Goal: Task Accomplishment & Management: Manage account settings

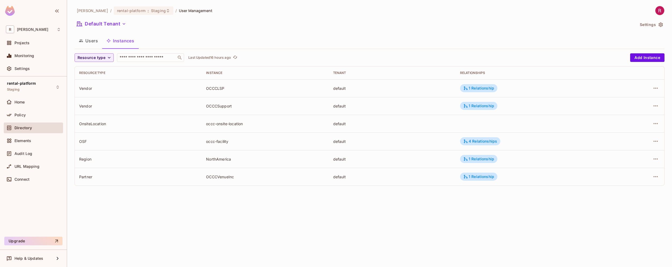
click at [93, 42] on button "Users" at bounding box center [89, 40] width 28 height 13
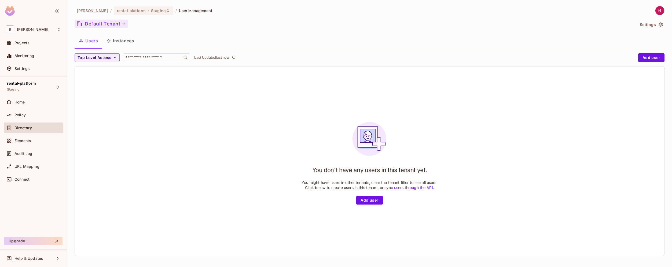
click at [109, 21] on button "Default Tenant" at bounding box center [102, 24] width 54 height 9
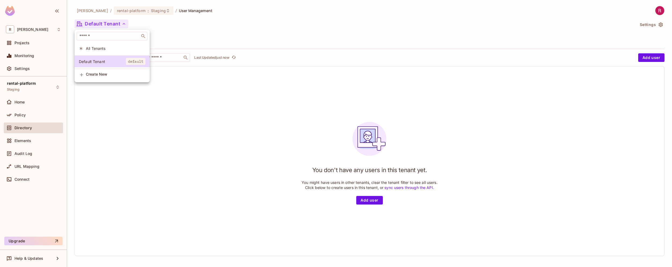
click at [134, 159] on div at bounding box center [336, 133] width 672 height 267
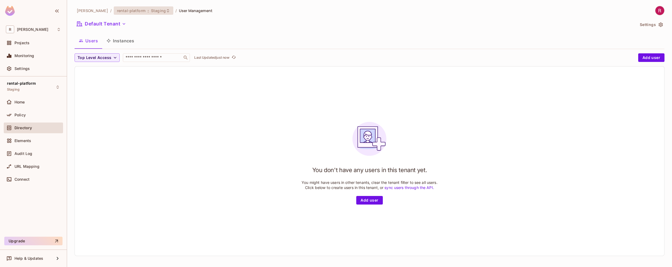
click at [151, 10] on span "Staging" at bounding box center [158, 10] width 15 height 5
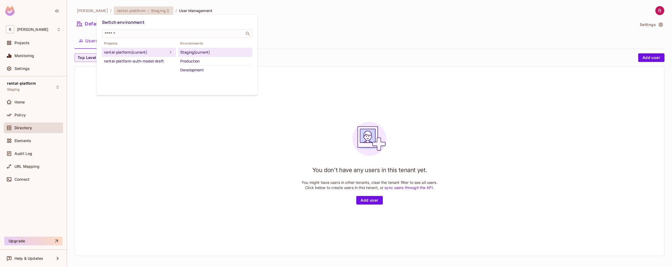
click at [147, 163] on div at bounding box center [336, 133] width 672 height 267
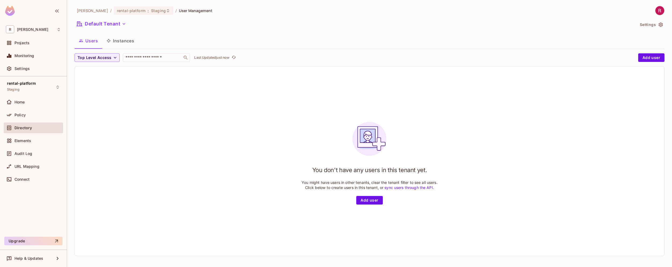
click at [121, 44] on button "Instances" at bounding box center [120, 40] width 36 height 13
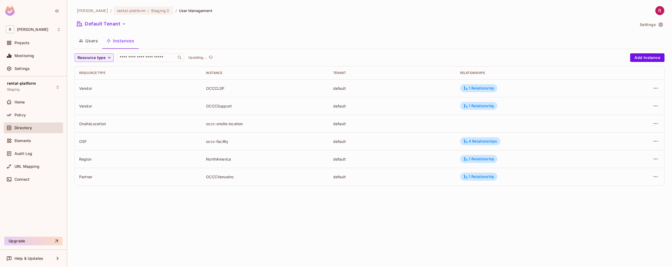
click at [92, 41] on button "Users" at bounding box center [89, 40] width 28 height 13
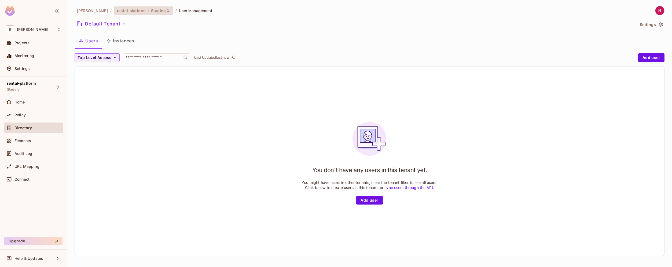
click at [151, 11] on span "Staging" at bounding box center [158, 10] width 15 height 5
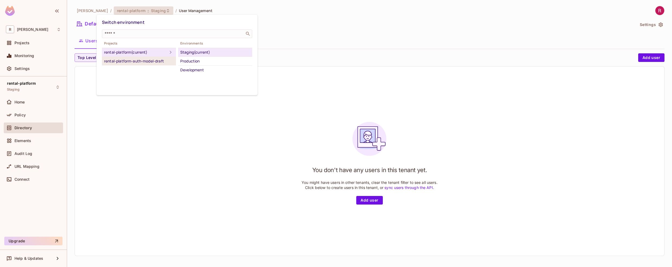
click at [140, 65] on li "rental-platform-auth-model-draft" at bounding box center [139, 61] width 74 height 9
click at [140, 64] on div "rental-platform-auth-model-draft" at bounding box center [135, 61] width 63 height 6
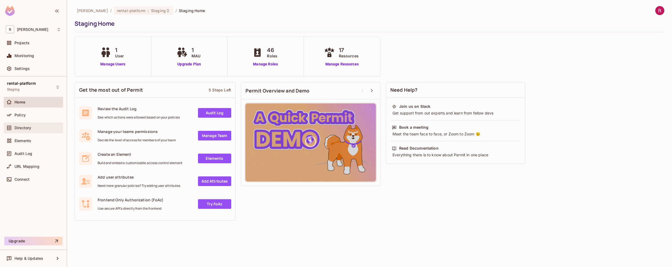
click at [24, 127] on span "Directory" at bounding box center [22, 128] width 17 height 4
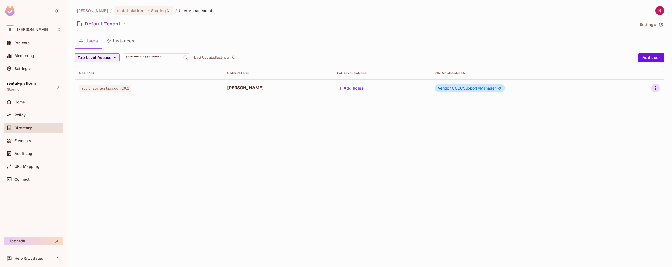
click at [656, 89] on icon "button" at bounding box center [655, 88] width 1 height 4
click at [639, 99] on li "Edit" at bounding box center [632, 101] width 47 height 12
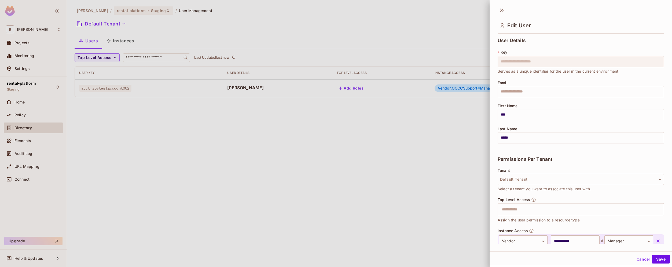
click at [392, 134] on div at bounding box center [336, 133] width 672 height 267
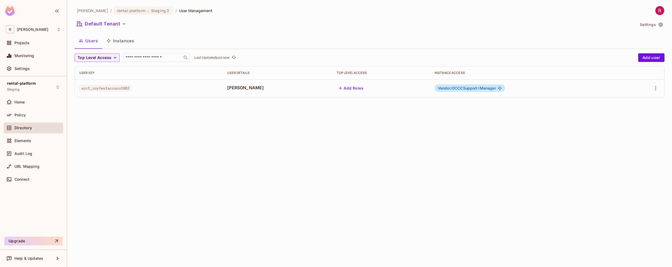
click at [124, 40] on button "Instances" at bounding box center [120, 40] width 36 height 13
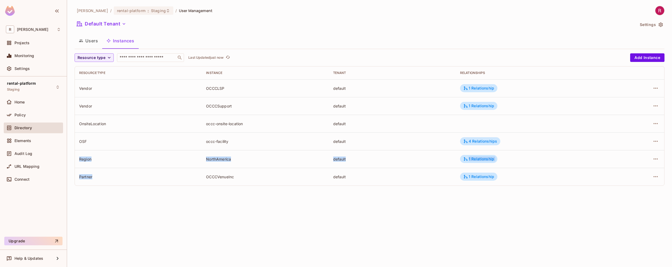
drag, startPoint x: 108, startPoint y: 161, endPoint x: 268, endPoint y: 171, distance: 160.8
click at [269, 171] on tbody "Vendor OCCCLSP default 1 Relationship Vendor OCCCSupport default 1 Relationship…" at bounding box center [370, 132] width 590 height 106
click at [276, 160] on div "NorthAmerica" at bounding box center [265, 159] width 118 height 5
click at [313, 159] on div "NorthAmerica" at bounding box center [265, 159] width 118 height 5
click at [335, 158] on div "default" at bounding box center [392, 159] width 118 height 5
